Goal: Transaction & Acquisition: Purchase product/service

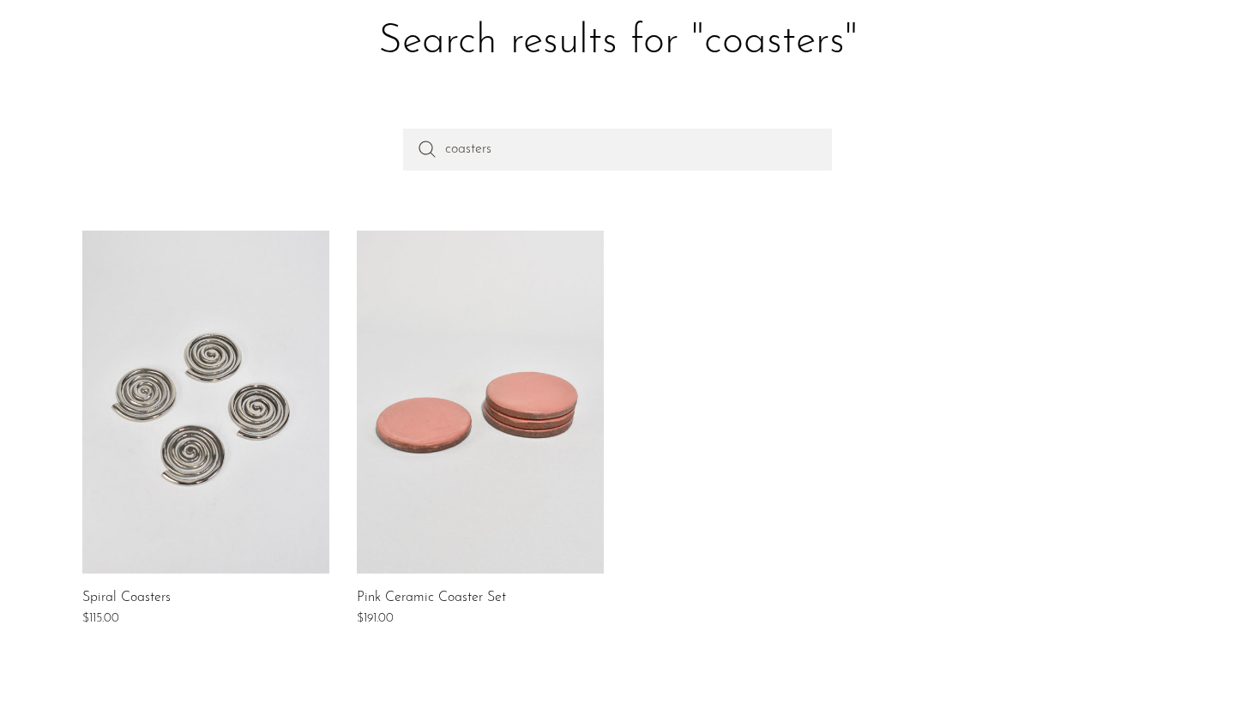
scroll to position [94, 0]
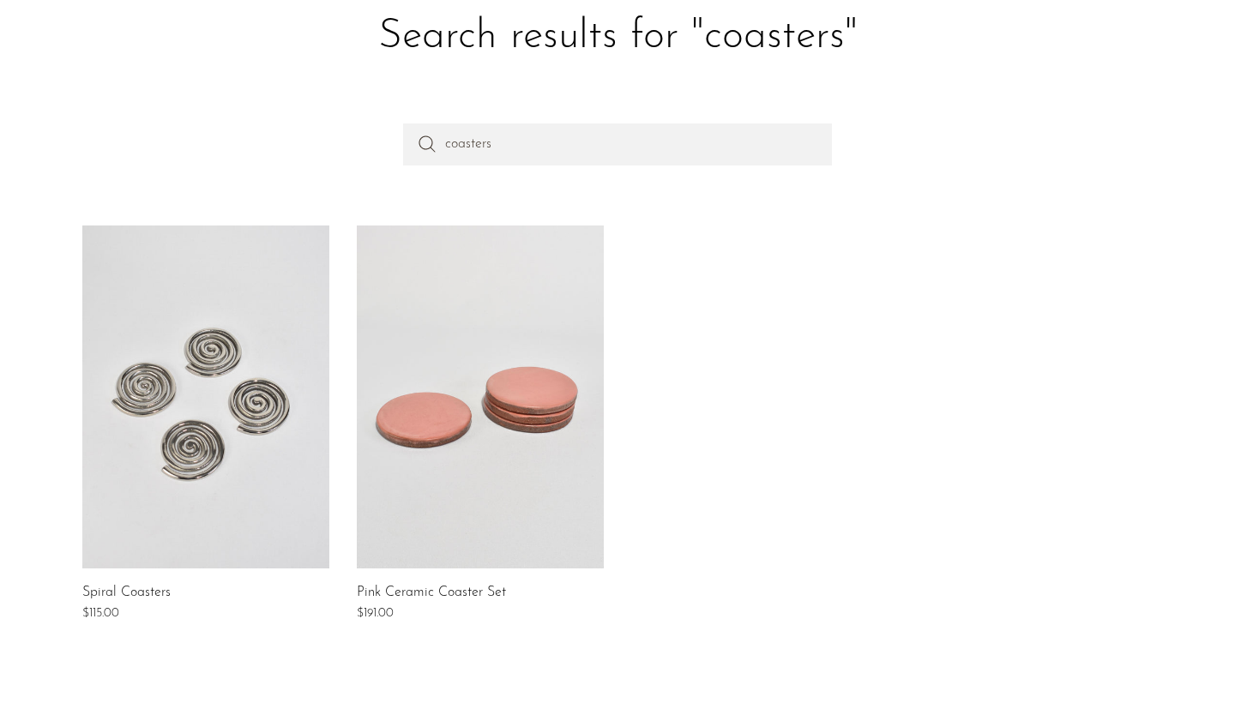
click at [207, 326] on link at bounding box center [205, 396] width 247 height 343
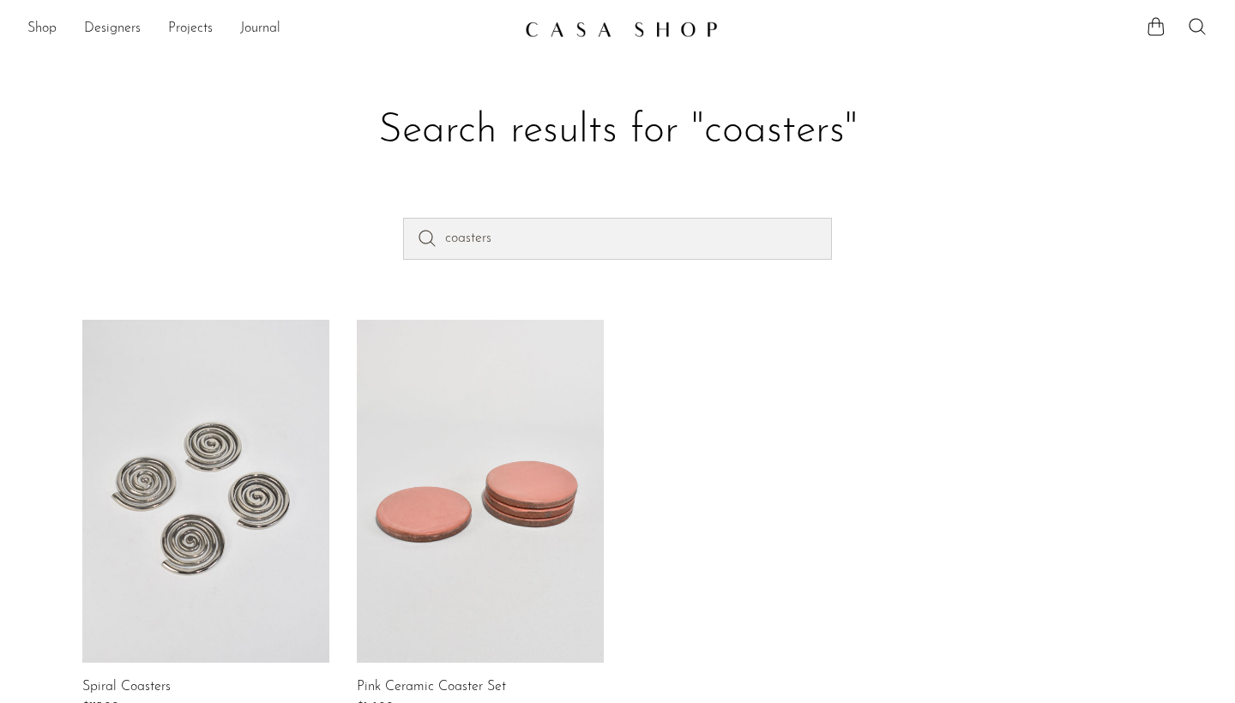
scroll to position [0, 0]
drag, startPoint x: 540, startPoint y: 235, endPoint x: 365, endPoint y: 234, distance: 174.9
click at [365, 234] on div "coasters" at bounding box center [617, 268] width 1097 height 101
click at [45, 25] on link "Shop" at bounding box center [41, 29] width 29 height 22
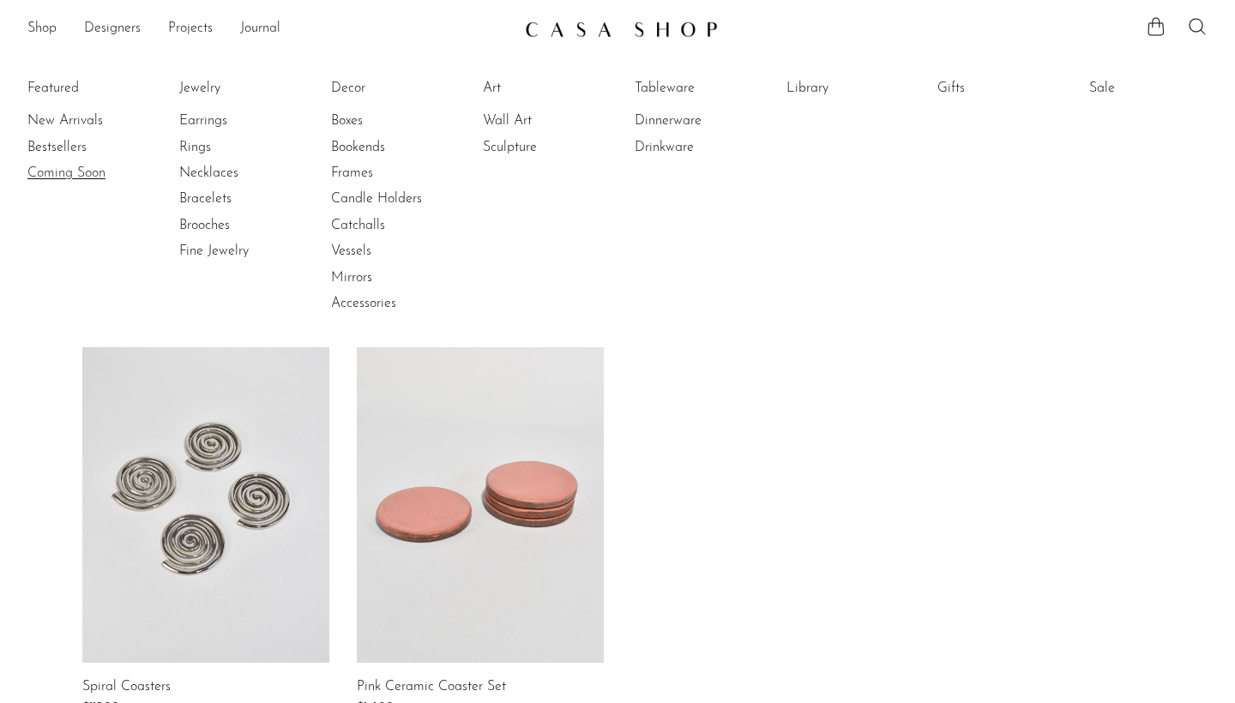
click at [99, 168] on link "Coming Soon" at bounding box center [91, 173] width 129 height 19
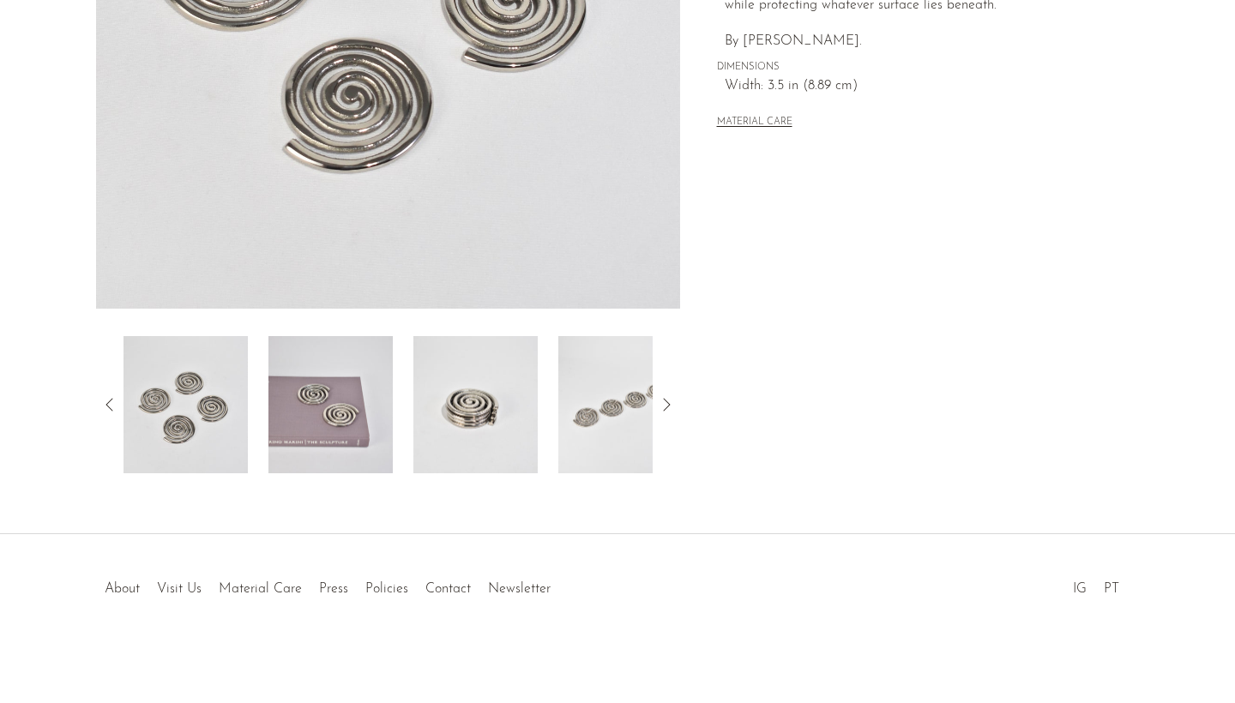
scroll to position [413, 0]
click at [327, 416] on img at bounding box center [330, 404] width 124 height 137
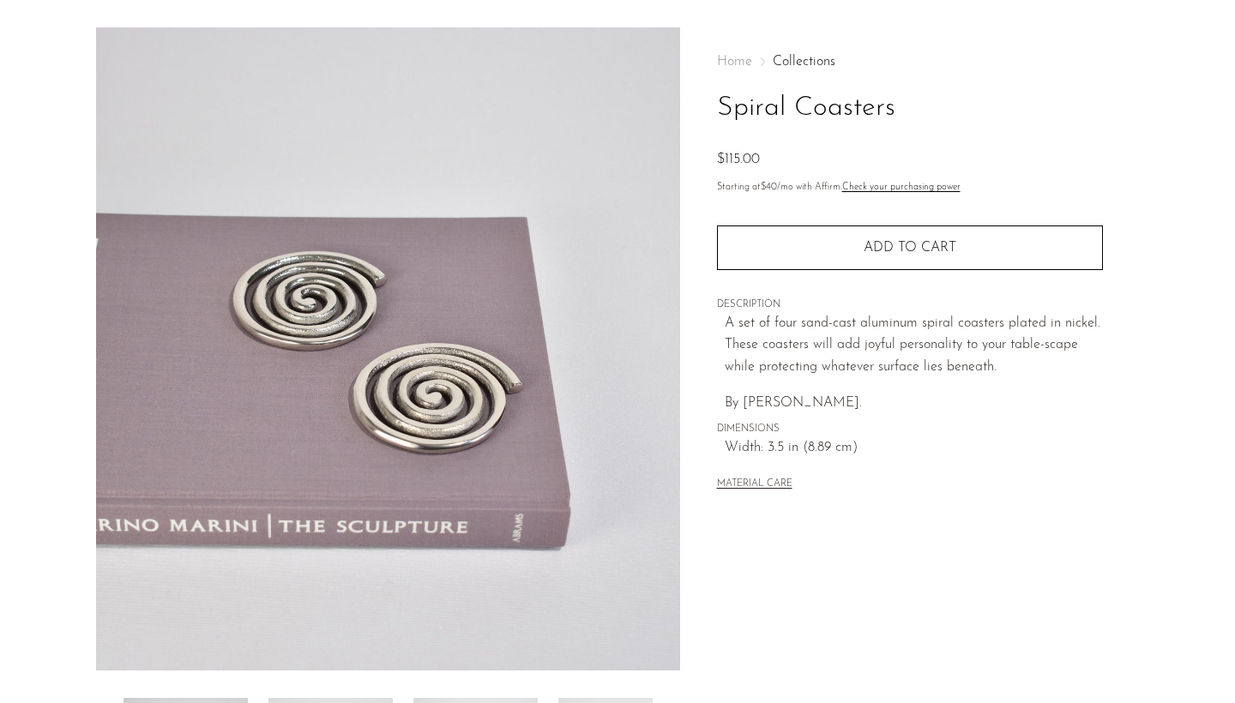
scroll to position [167, 0]
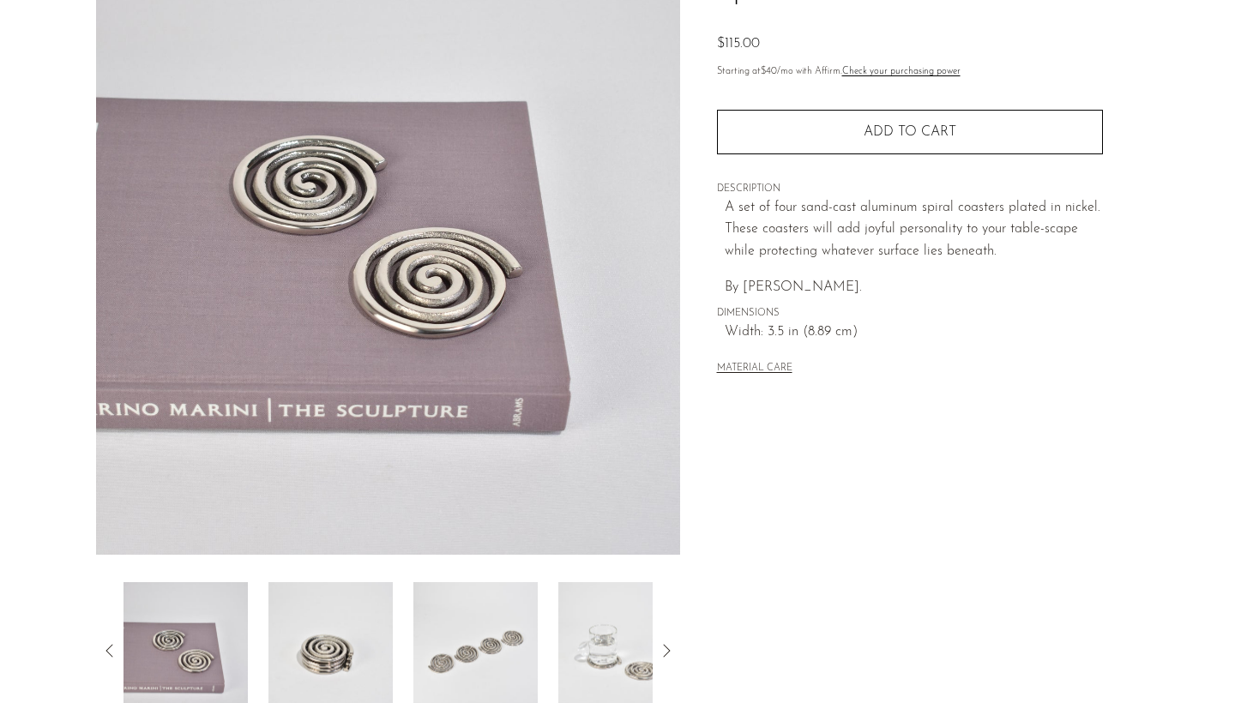
click at [507, 702] on img at bounding box center [475, 650] width 124 height 137
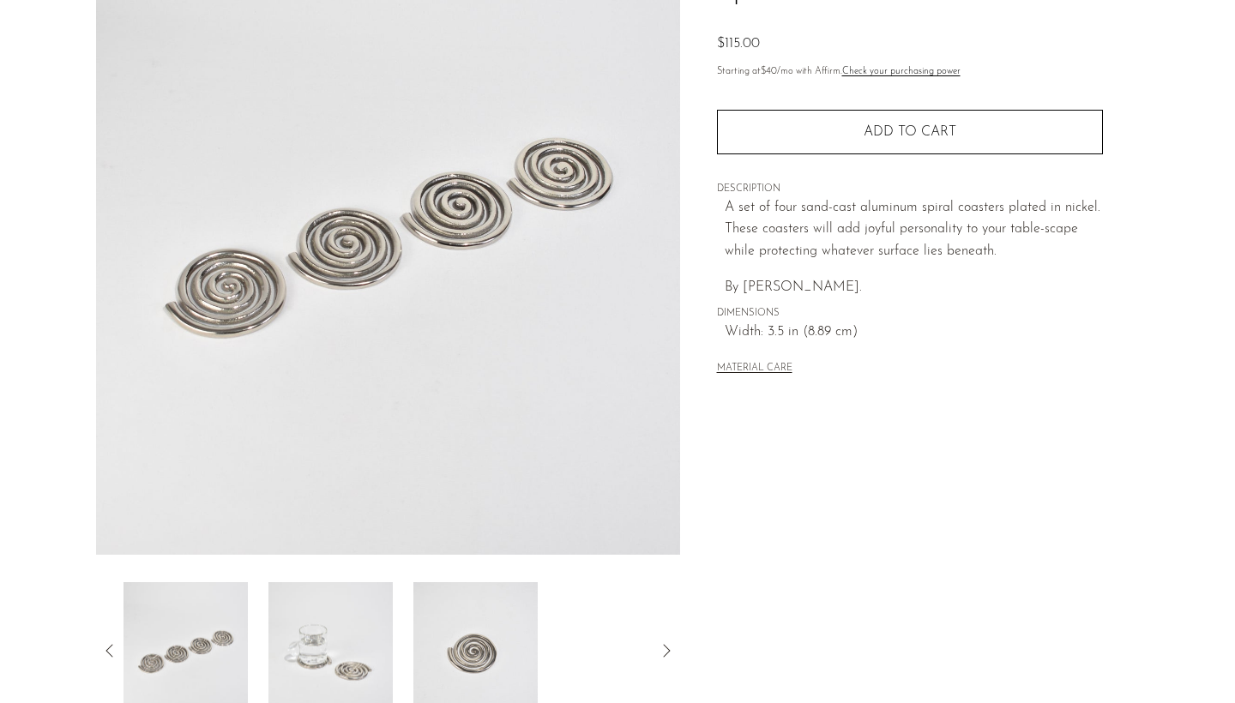
click at [491, 669] on img at bounding box center [475, 650] width 124 height 137
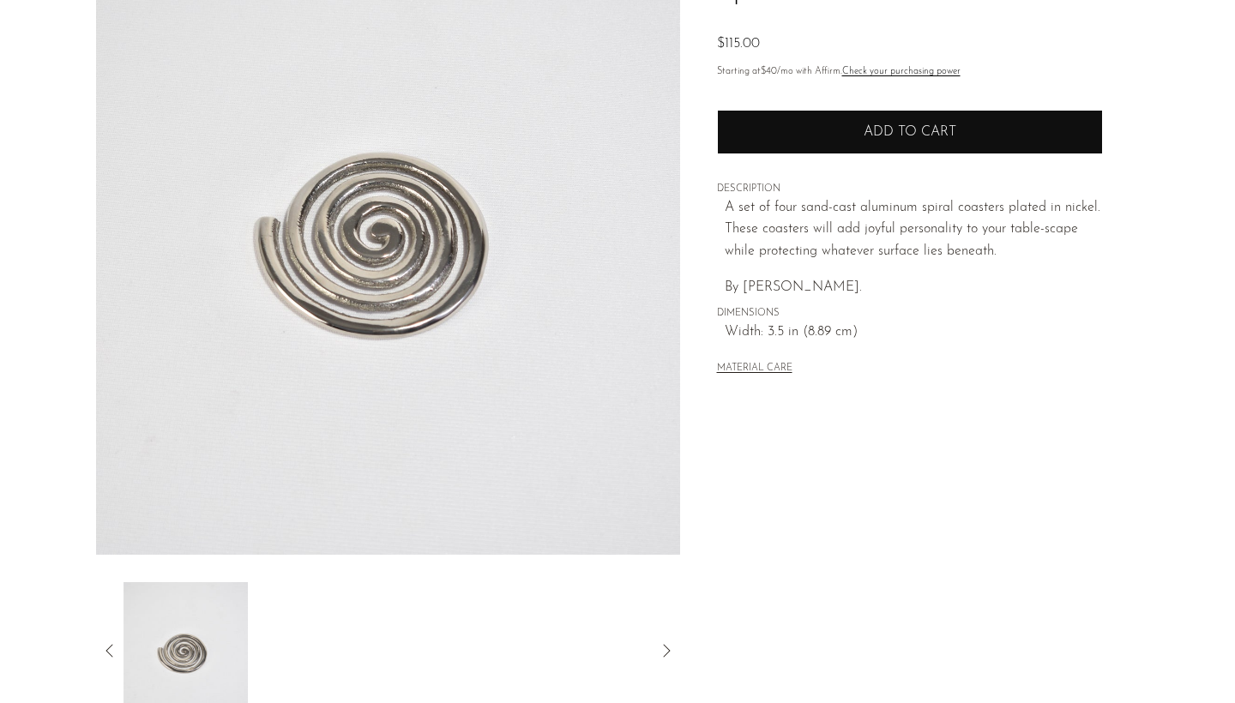
click at [939, 122] on button "Add to cart" at bounding box center [910, 132] width 386 height 45
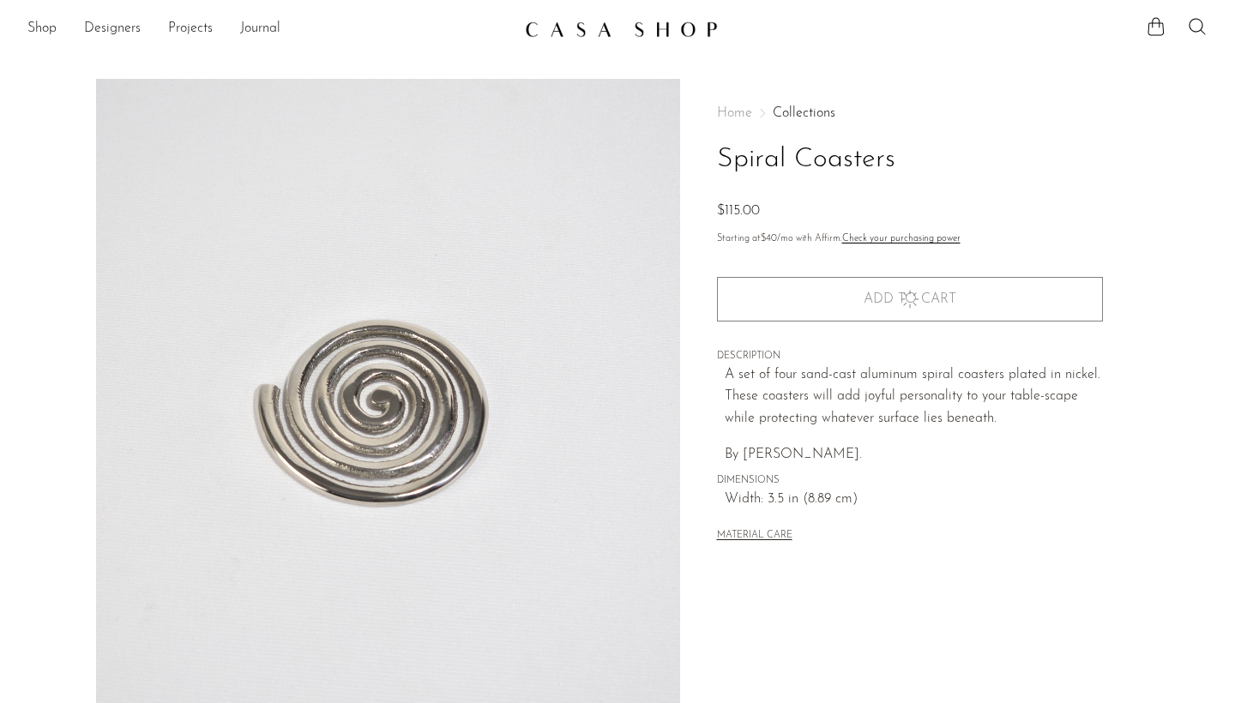
scroll to position [0, 0]
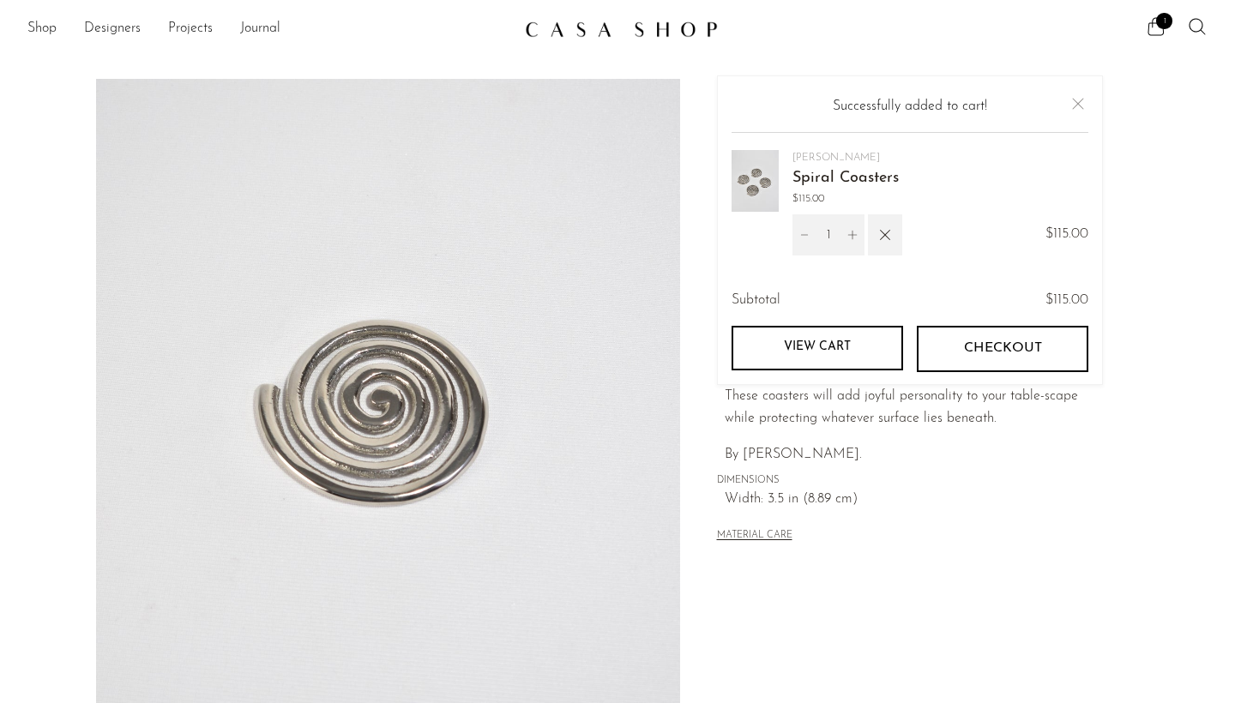
click at [1075, 99] on button "Close" at bounding box center [1077, 103] width 21 height 21
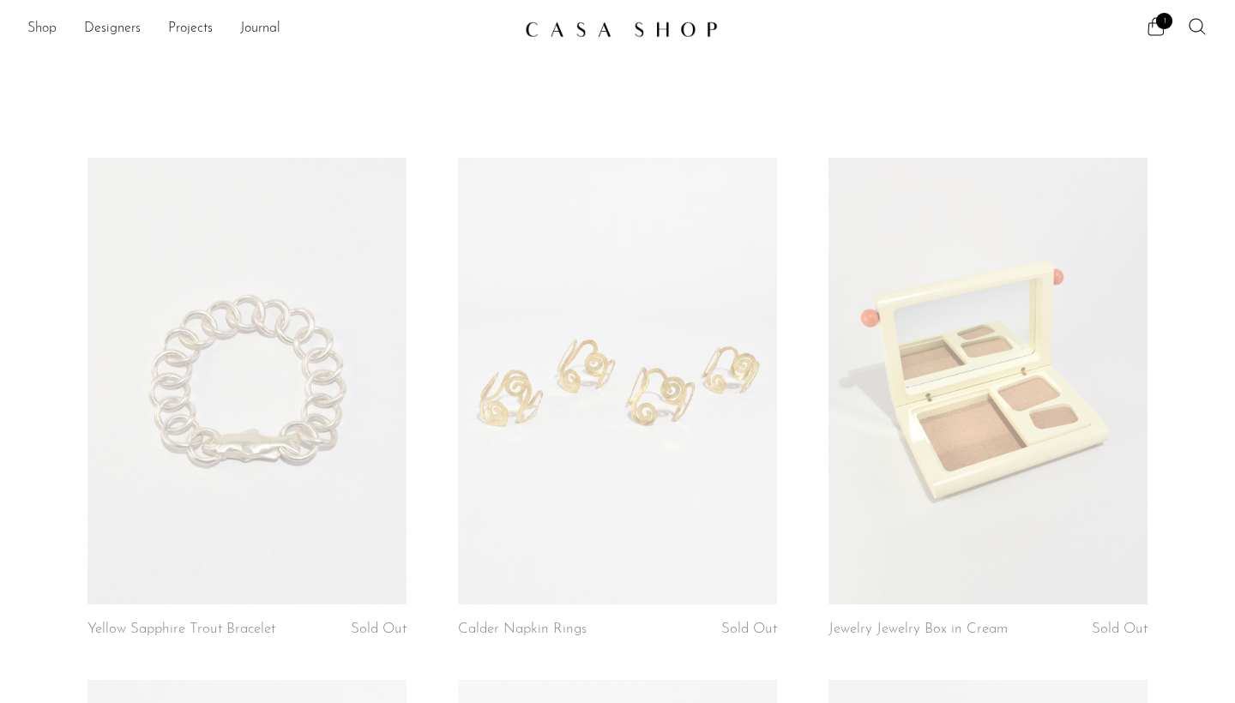
click at [46, 24] on link "Shop" at bounding box center [41, 29] width 29 height 22
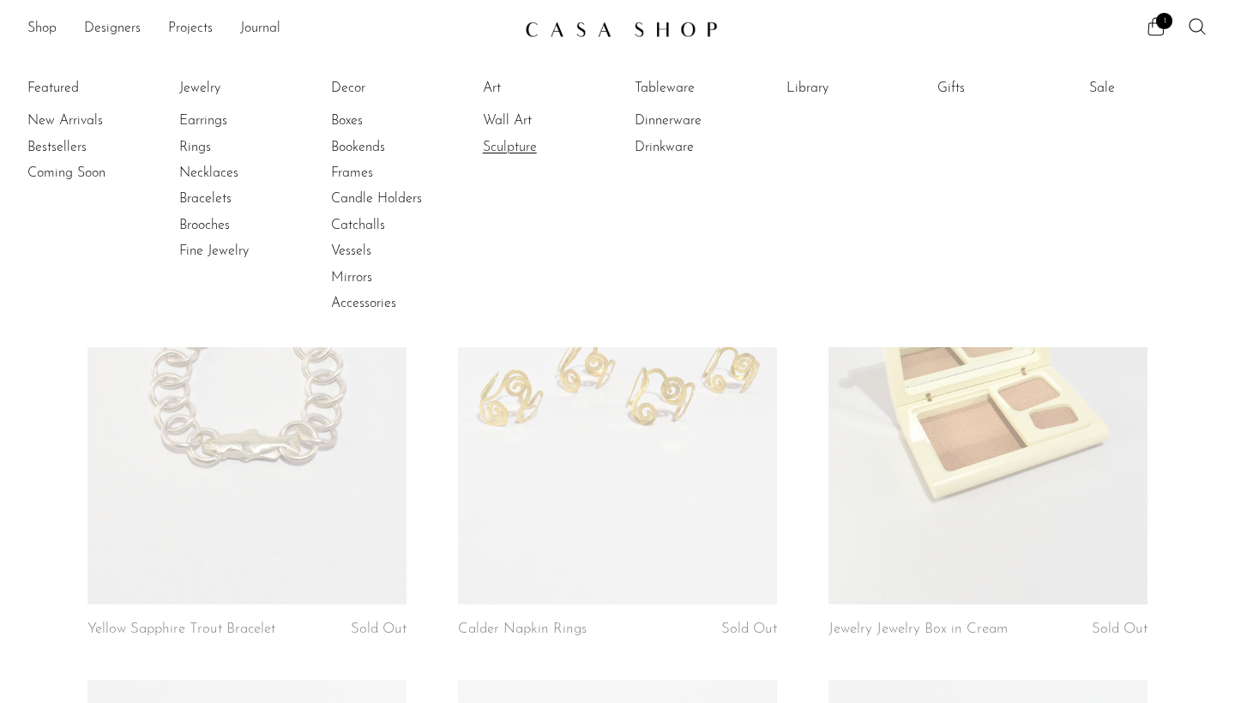
click at [531, 151] on link "Sculpture" at bounding box center [547, 147] width 129 height 19
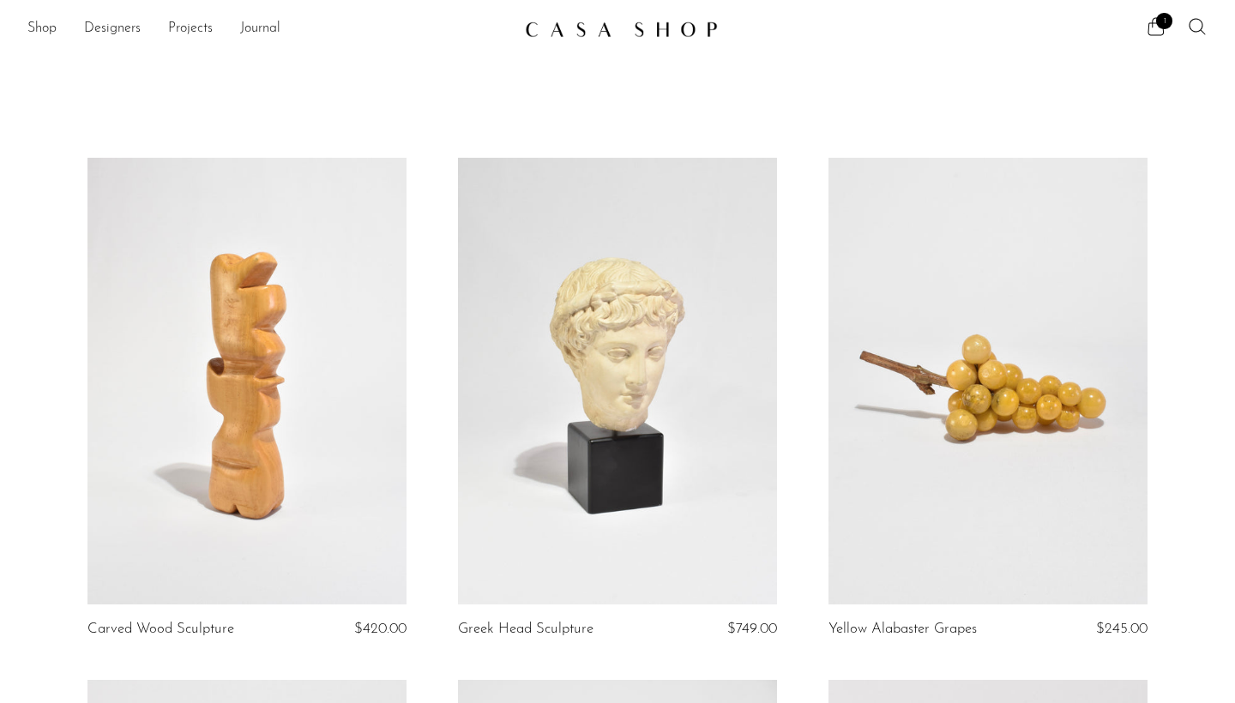
click at [118, 15] on li "Designers" at bounding box center [112, 29] width 57 height 29
click at [121, 32] on link "Designers" at bounding box center [112, 29] width 57 height 22
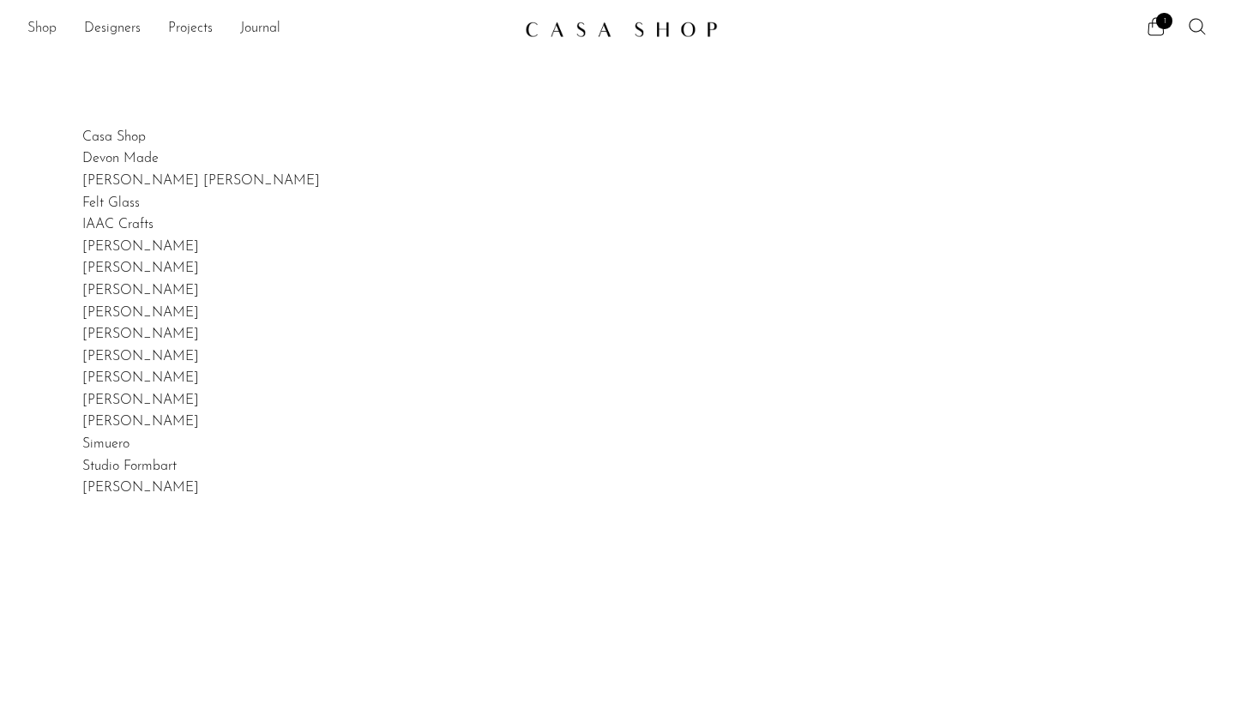
click at [42, 24] on link "Shop" at bounding box center [41, 29] width 29 height 22
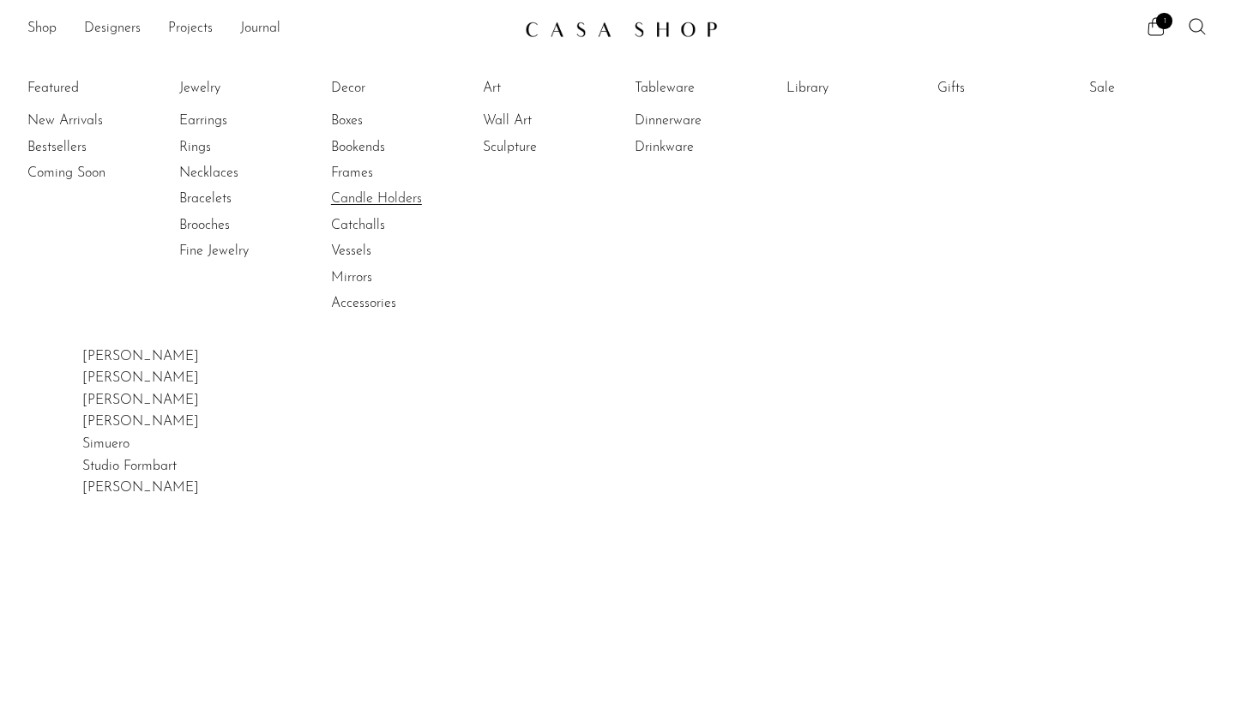
click at [383, 195] on link "Candle Holders" at bounding box center [395, 198] width 129 height 19
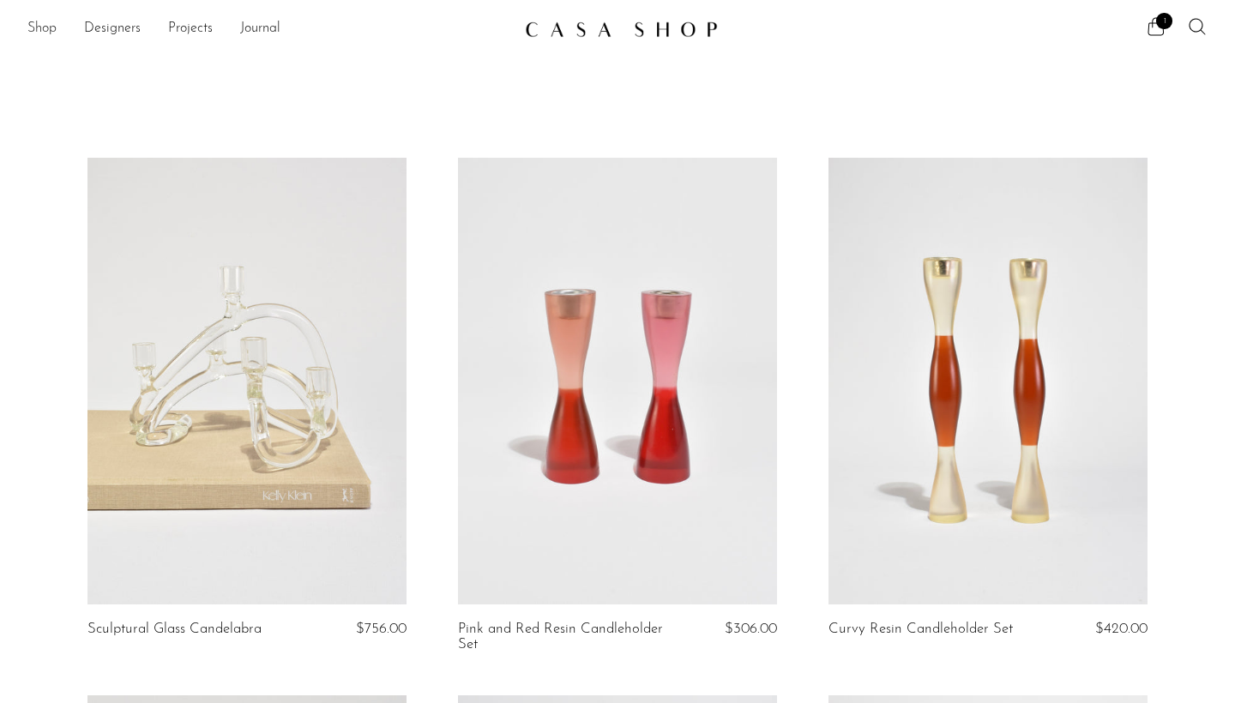
click at [37, 33] on link "Shop" at bounding box center [41, 29] width 29 height 22
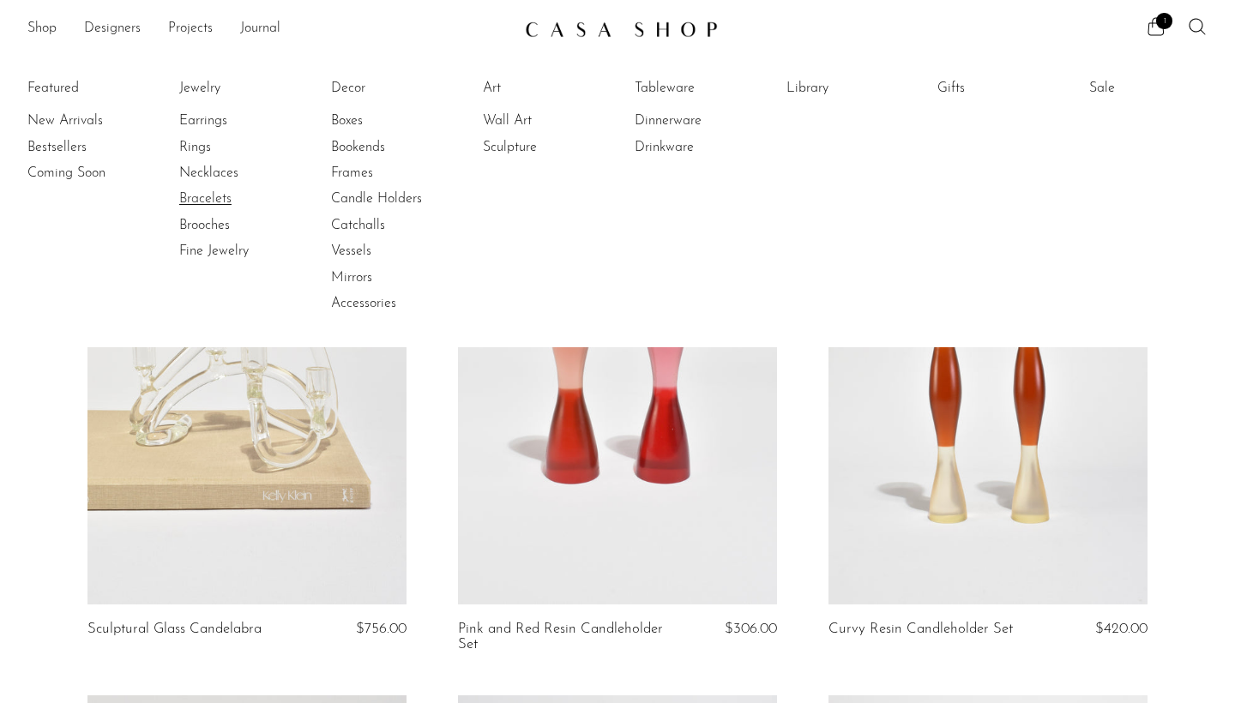
click at [210, 192] on link "Bracelets" at bounding box center [243, 198] width 129 height 19
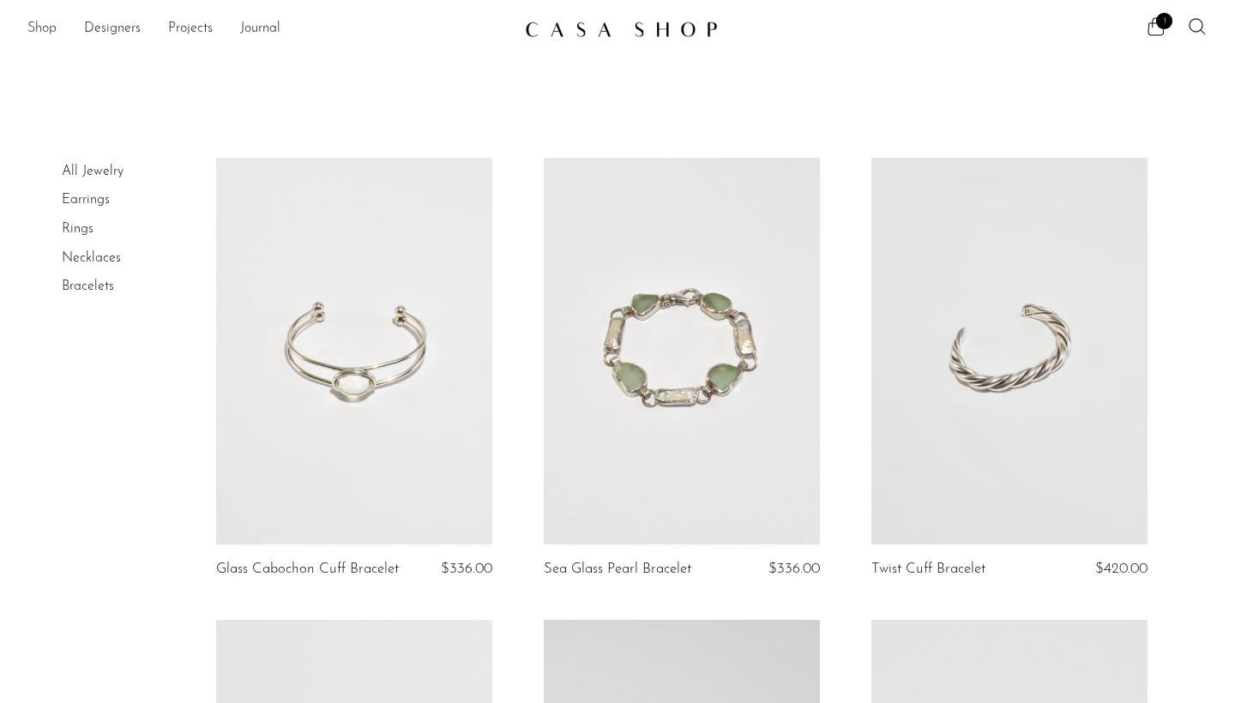
click at [43, 24] on link "Shop" at bounding box center [41, 29] width 29 height 22
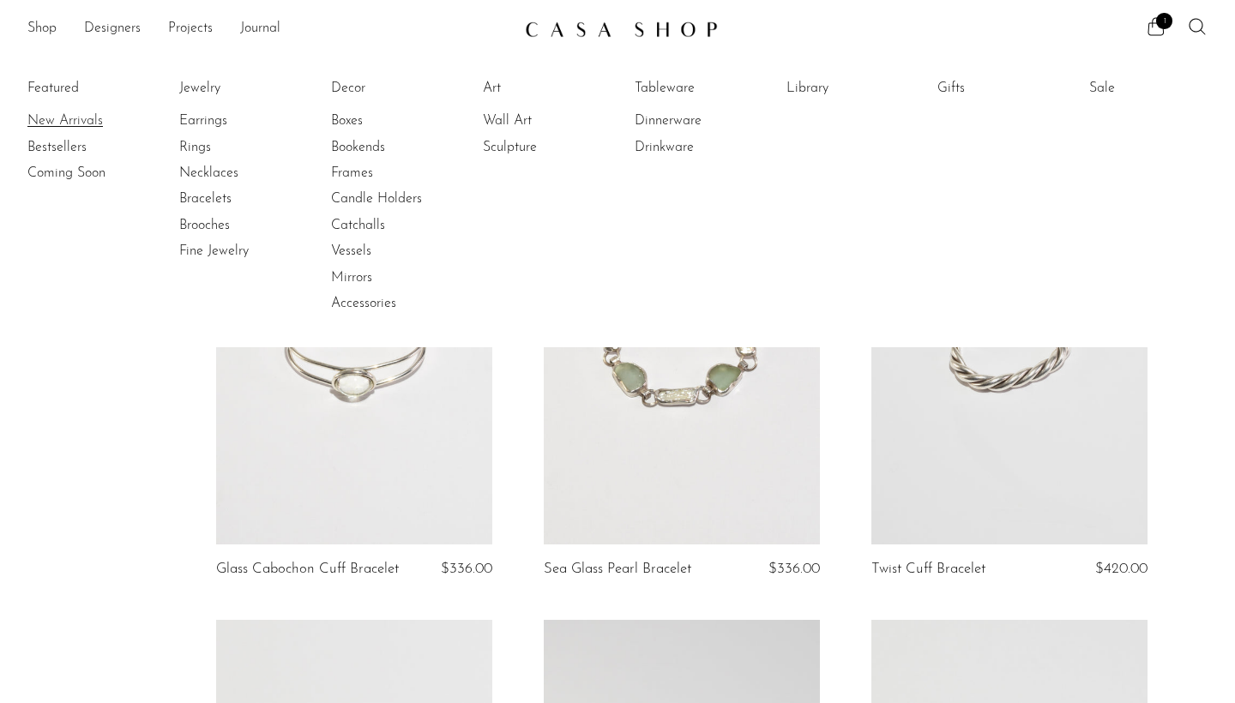
click at [69, 124] on link "New Arrivals" at bounding box center [91, 120] width 129 height 19
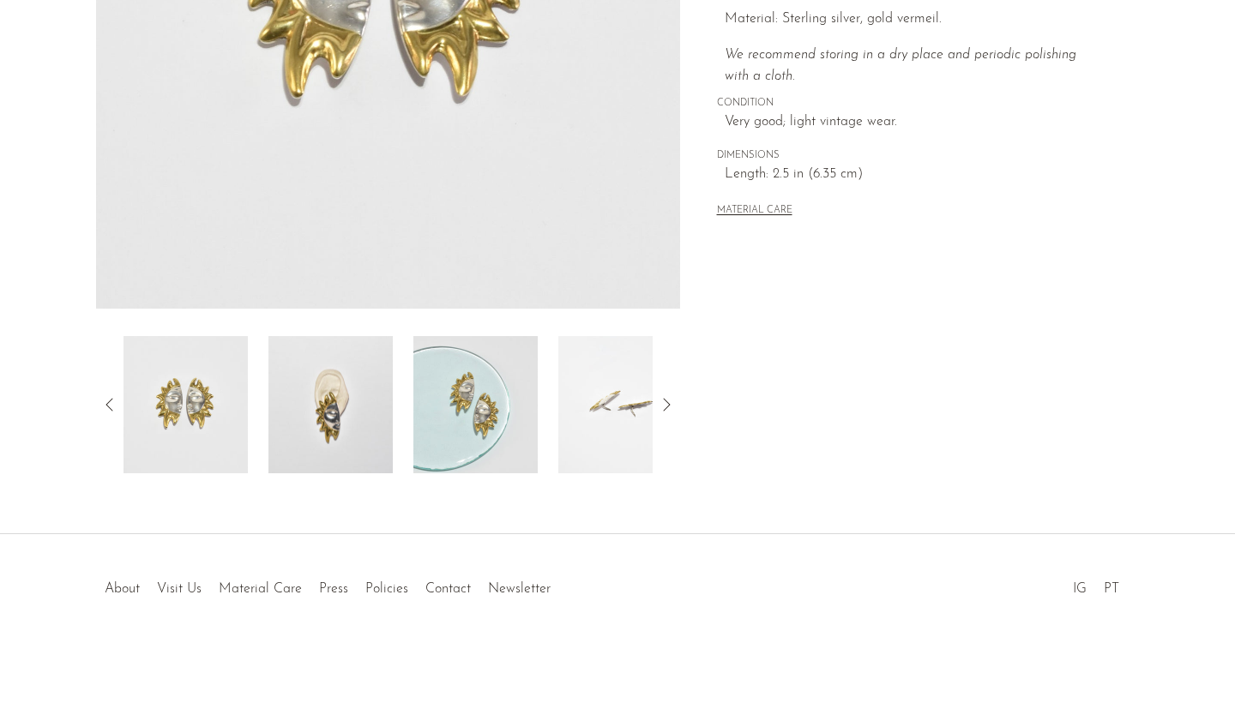
scroll to position [413, 0]
click at [493, 367] on img at bounding box center [475, 404] width 124 height 137
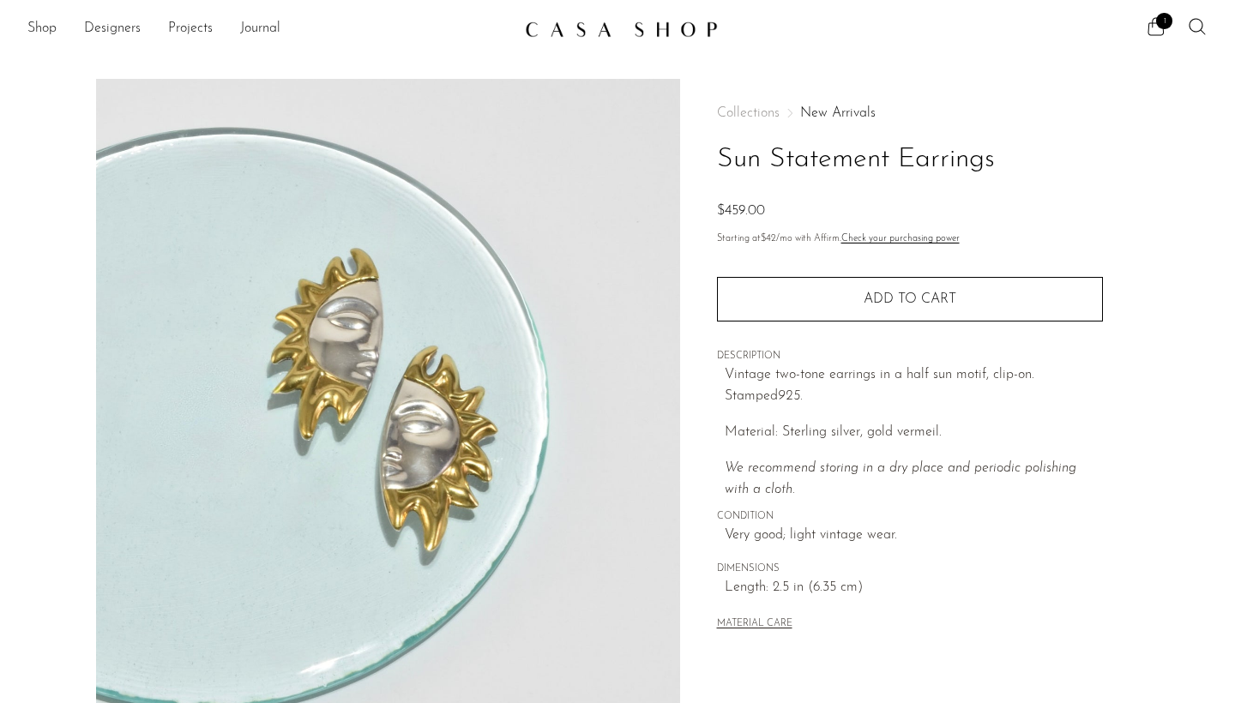
scroll to position [0, 0]
click at [876, 268] on div "Quantity 1 Add to cart" at bounding box center [910, 288] width 386 height 65
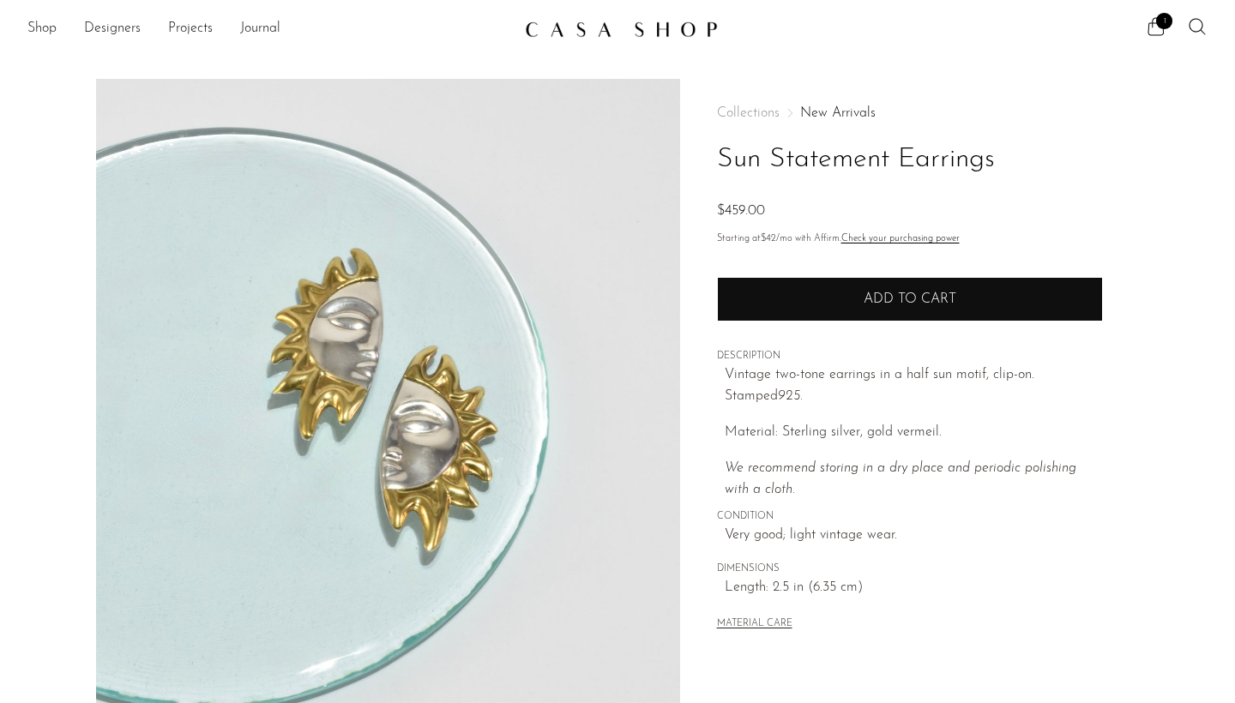
click at [883, 315] on button "Add to cart" at bounding box center [910, 299] width 386 height 45
